Goal: Task Accomplishment & Management: Manage account settings

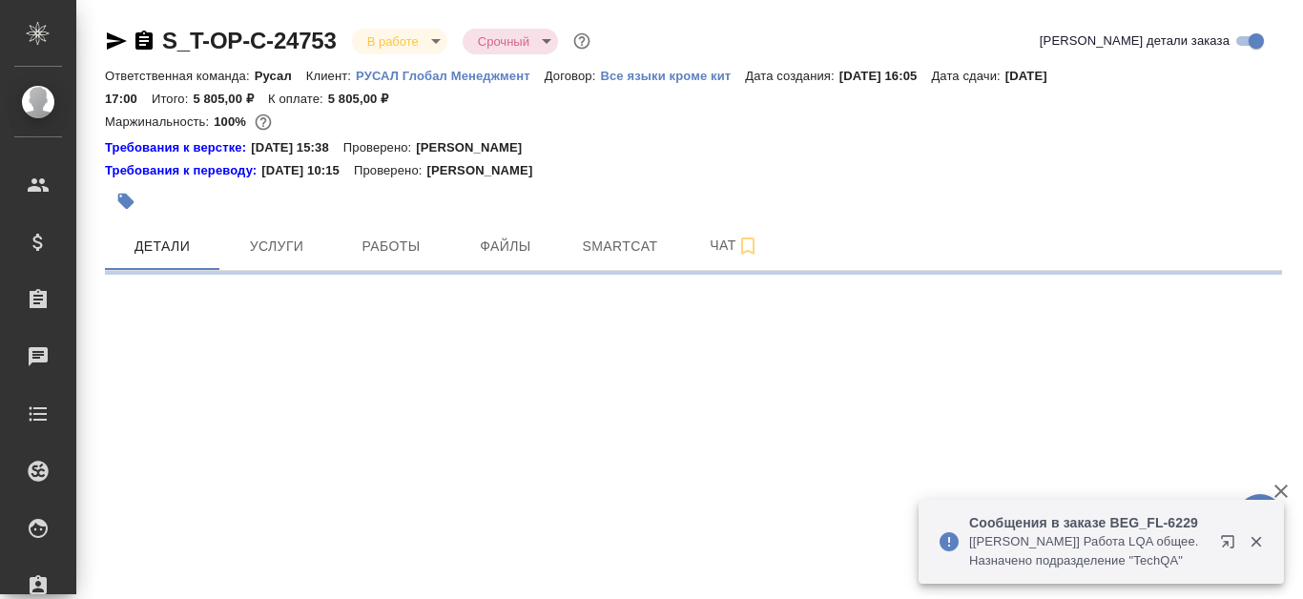
select select "RU"
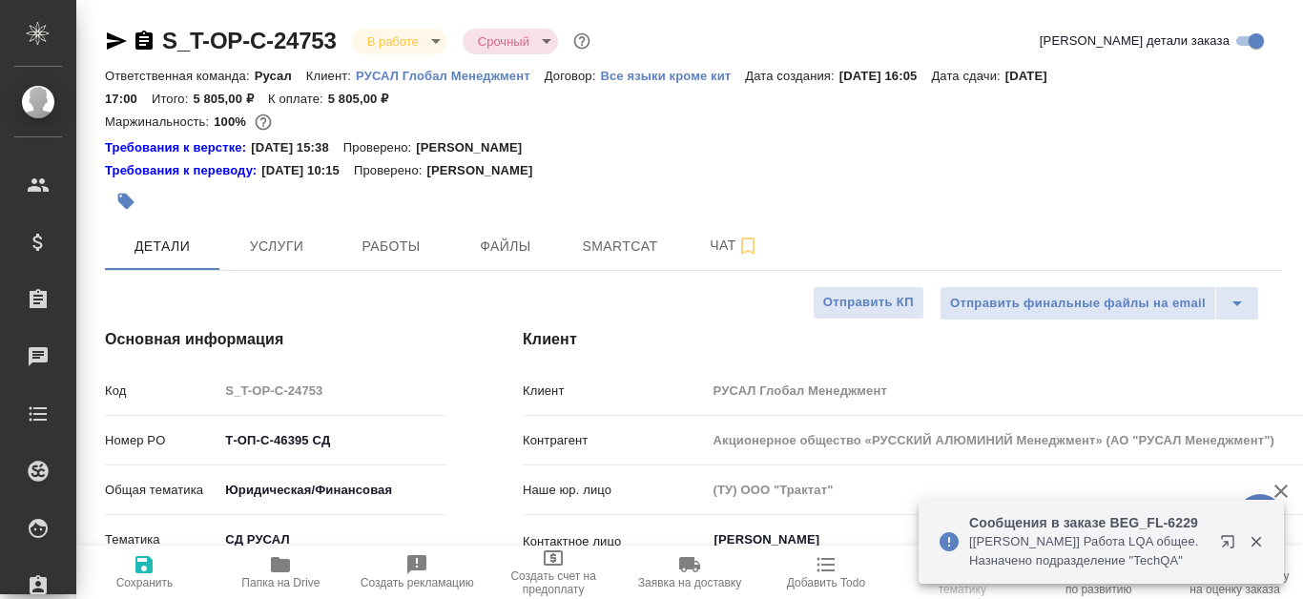
type textarea "x"
type input "Хрусталёва Дарья"
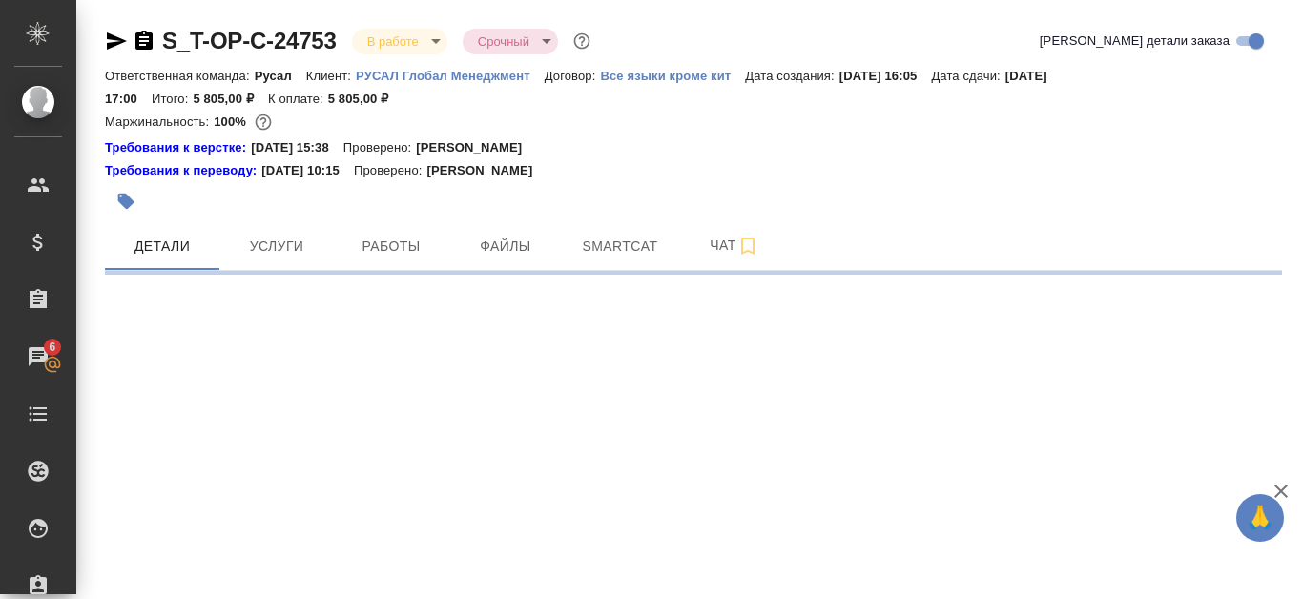
select select "RU"
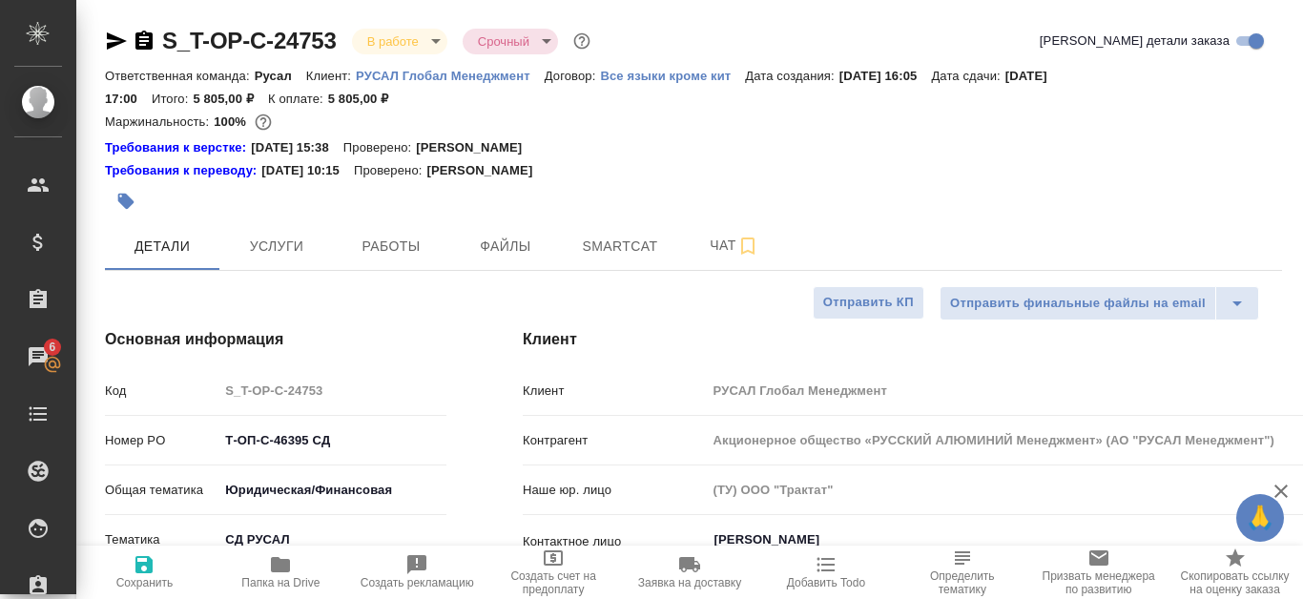
type textarea "x"
click at [513, 247] on span "Файлы" at bounding box center [506, 247] width 92 height 24
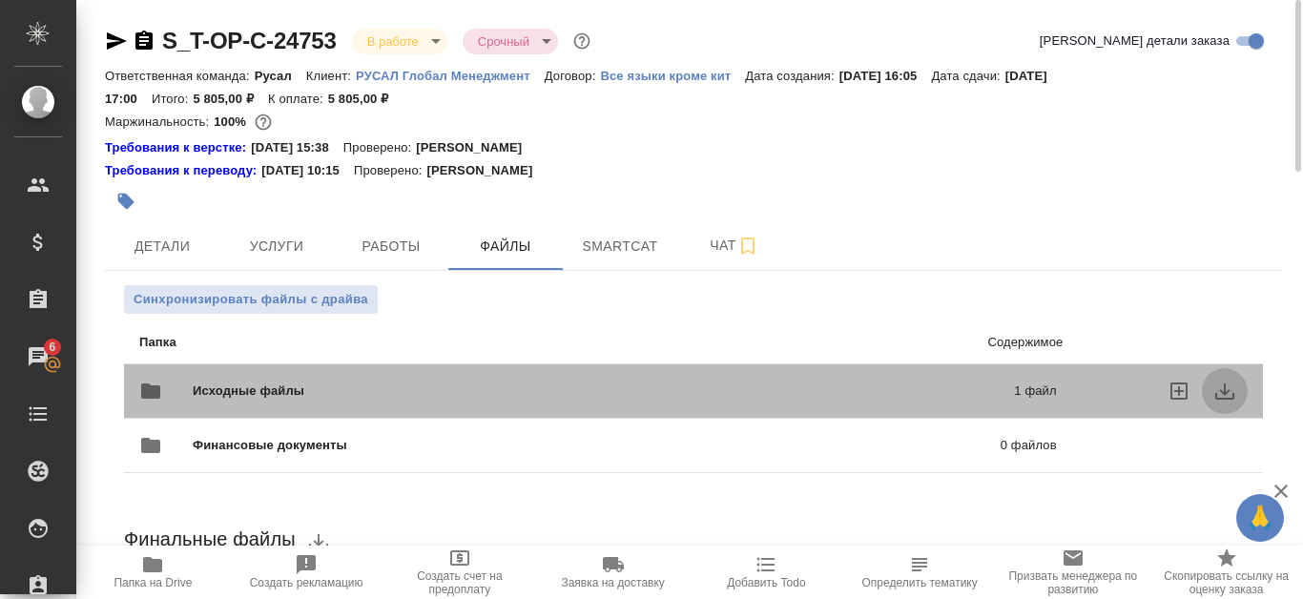
click at [1229, 385] on icon "download" at bounding box center [1224, 391] width 23 height 23
